Goal: Information Seeking & Learning: Learn about a topic

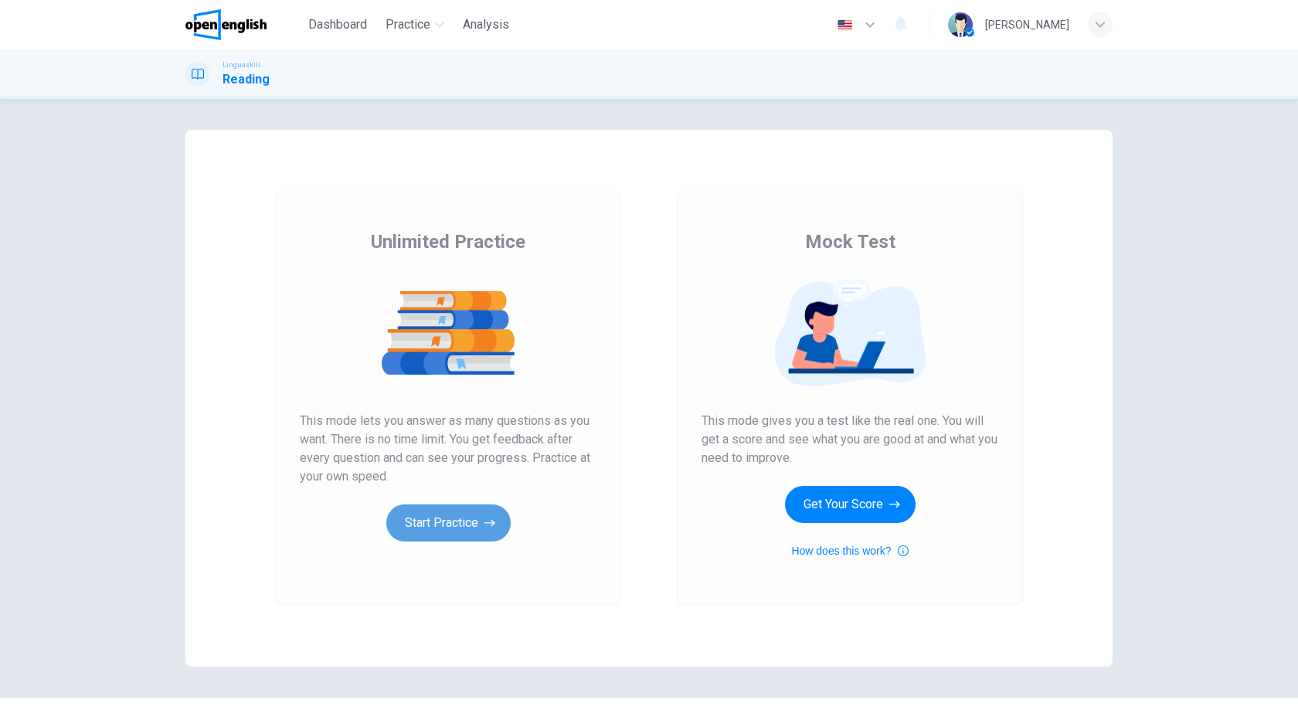
click at [458, 520] on button "Start Practice" at bounding box center [448, 523] width 124 height 37
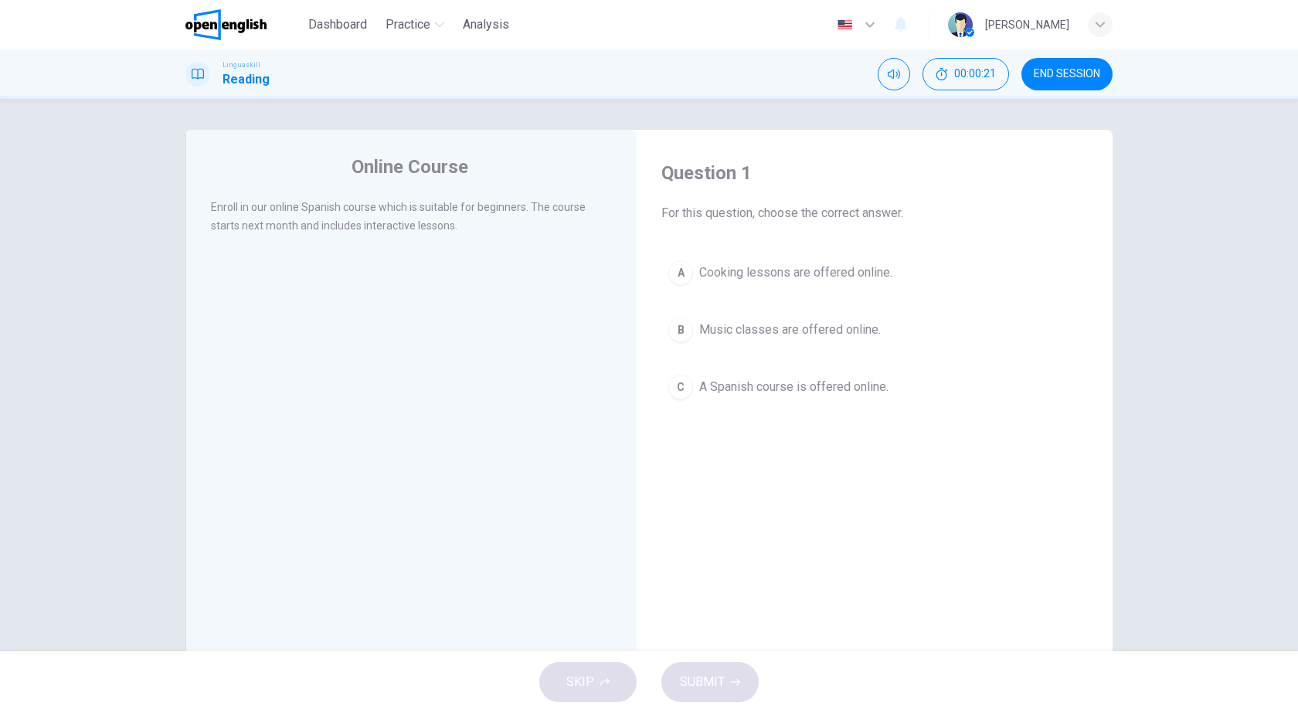
click at [678, 381] on div "C" at bounding box center [680, 387] width 25 height 25
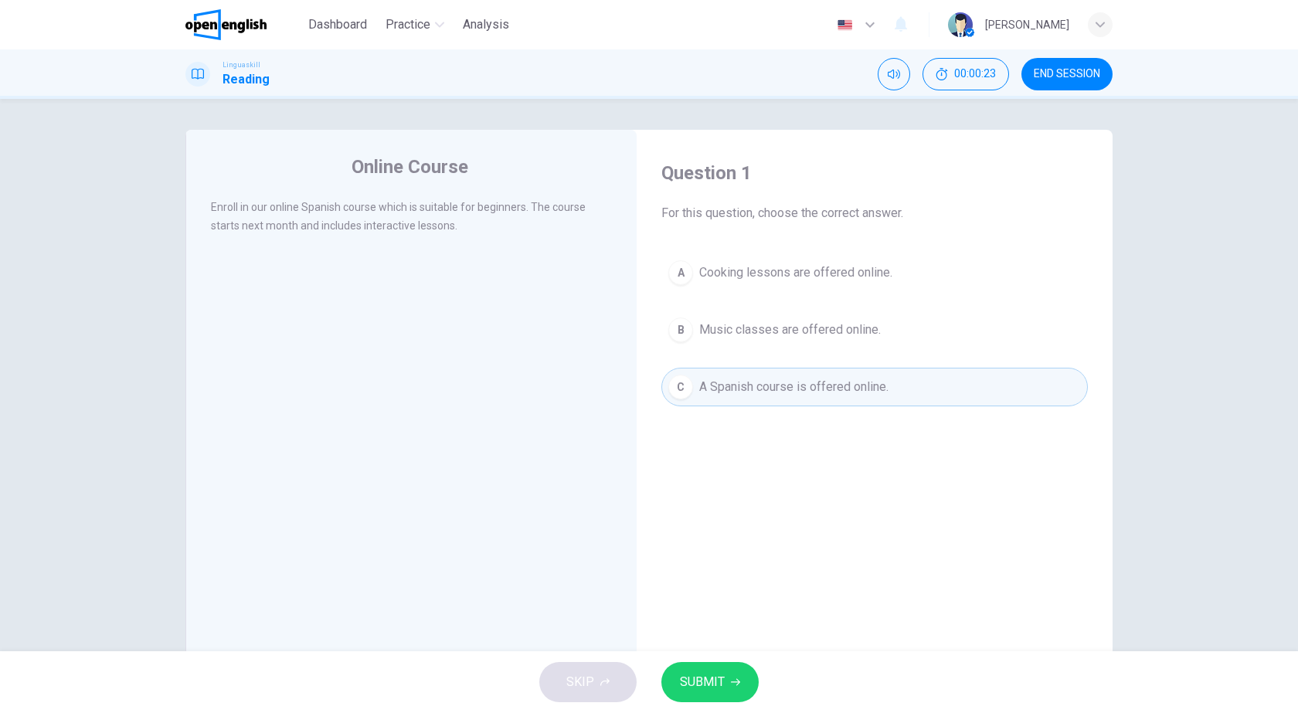
click at [705, 702] on div "SKIP SUBMIT" at bounding box center [649, 682] width 1298 height 62
click at [707, 693] on button "SUBMIT" at bounding box center [709, 682] width 97 height 40
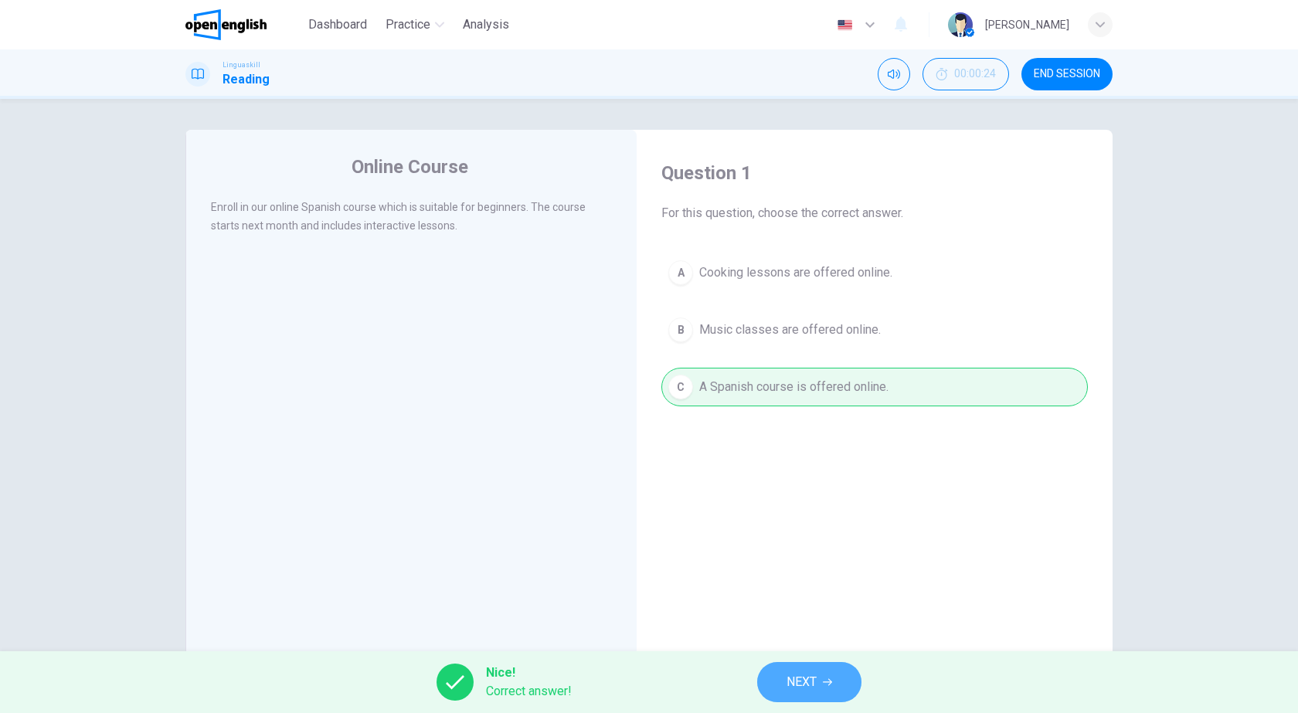
click at [797, 684] on span "NEXT" at bounding box center [802, 682] width 30 height 22
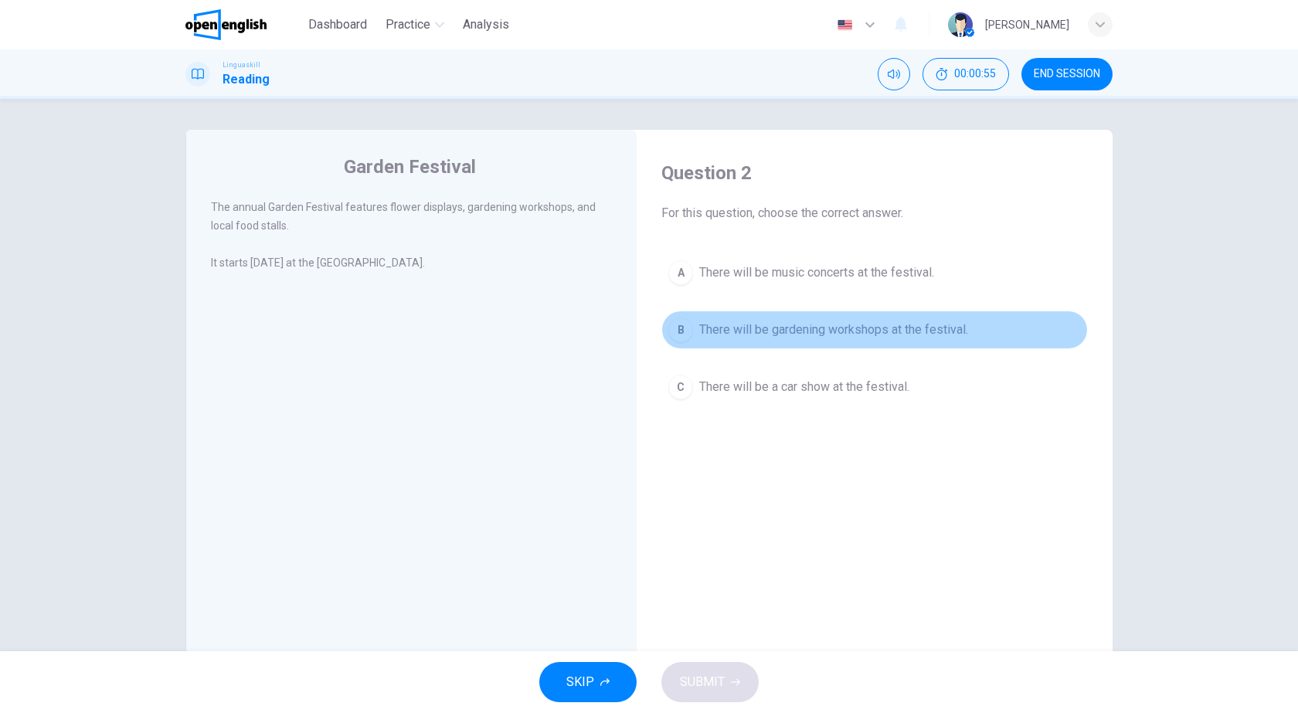
click at [682, 326] on div "B" at bounding box center [680, 330] width 25 height 25
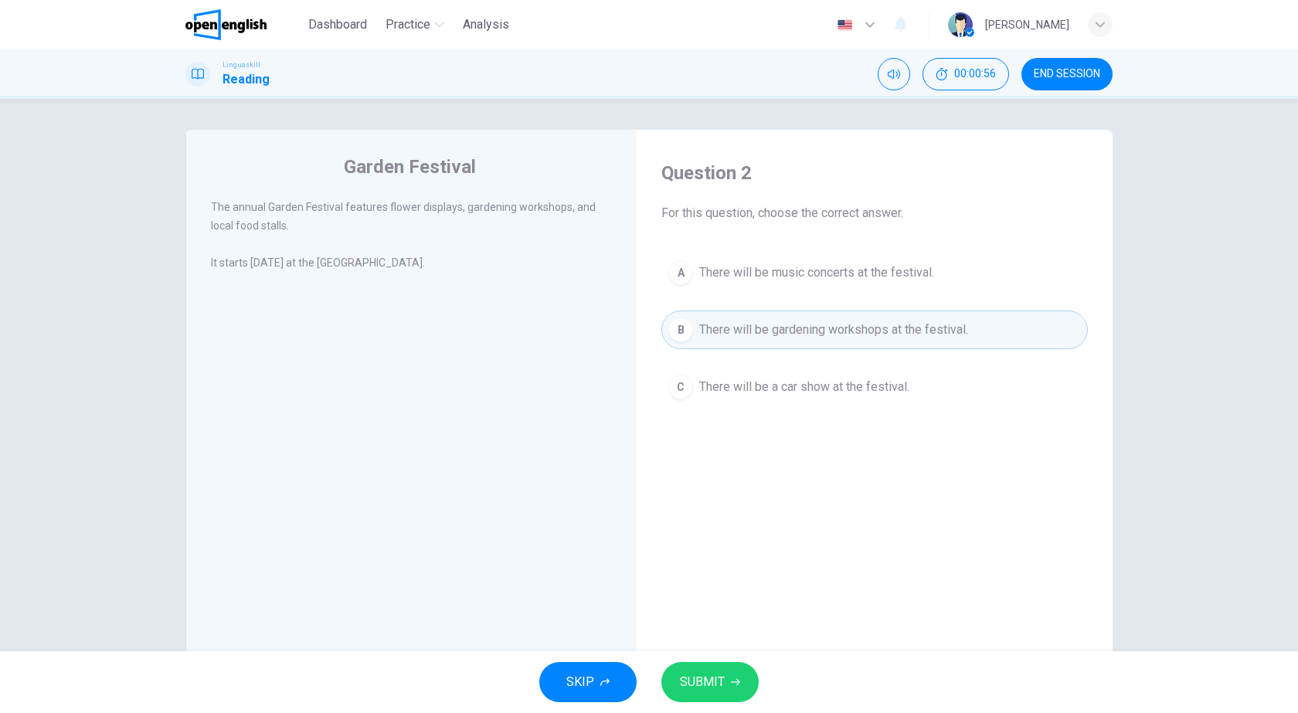
click at [685, 680] on span "SUBMIT" at bounding box center [702, 682] width 45 height 22
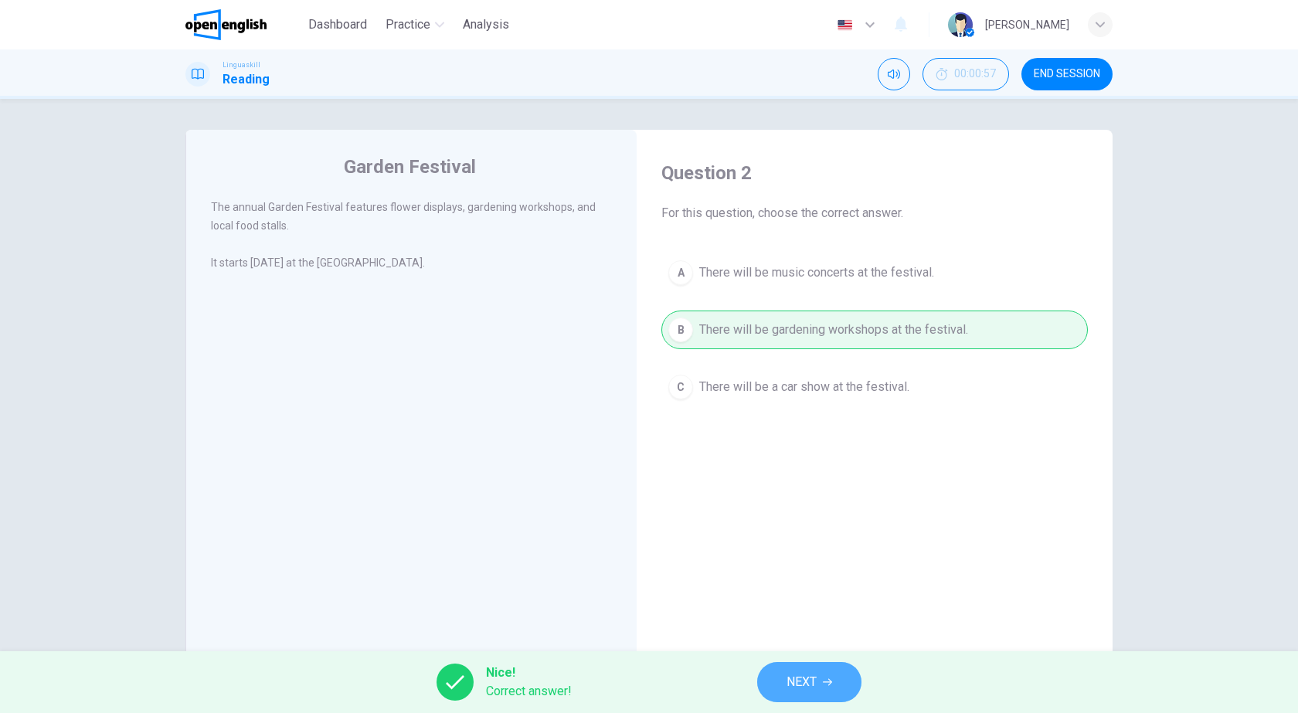
click at [822, 685] on button "NEXT" at bounding box center [809, 682] width 104 height 40
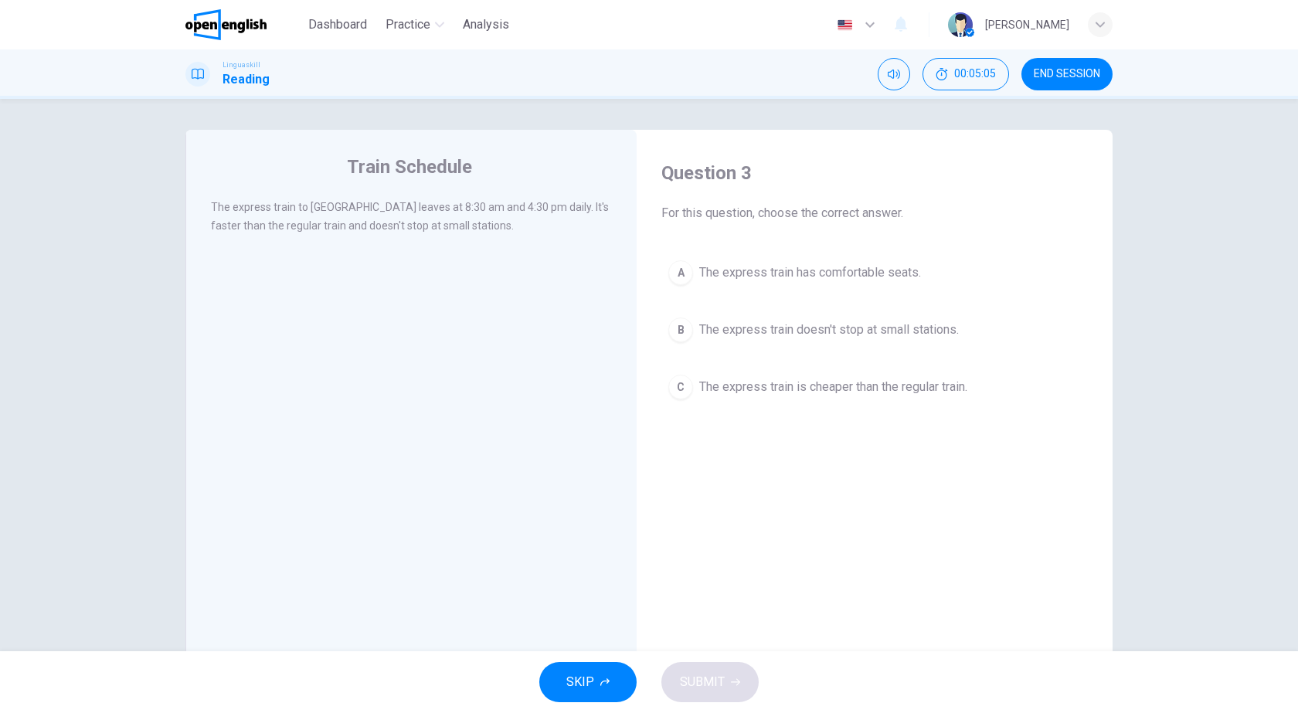
drag, startPoint x: 1040, startPoint y: 83, endPoint x: 695, endPoint y: 104, distance: 345.2
click at [1040, 83] on button "END SESSION" at bounding box center [1066, 74] width 91 height 32
